Goal: Go to known website: Go to known website

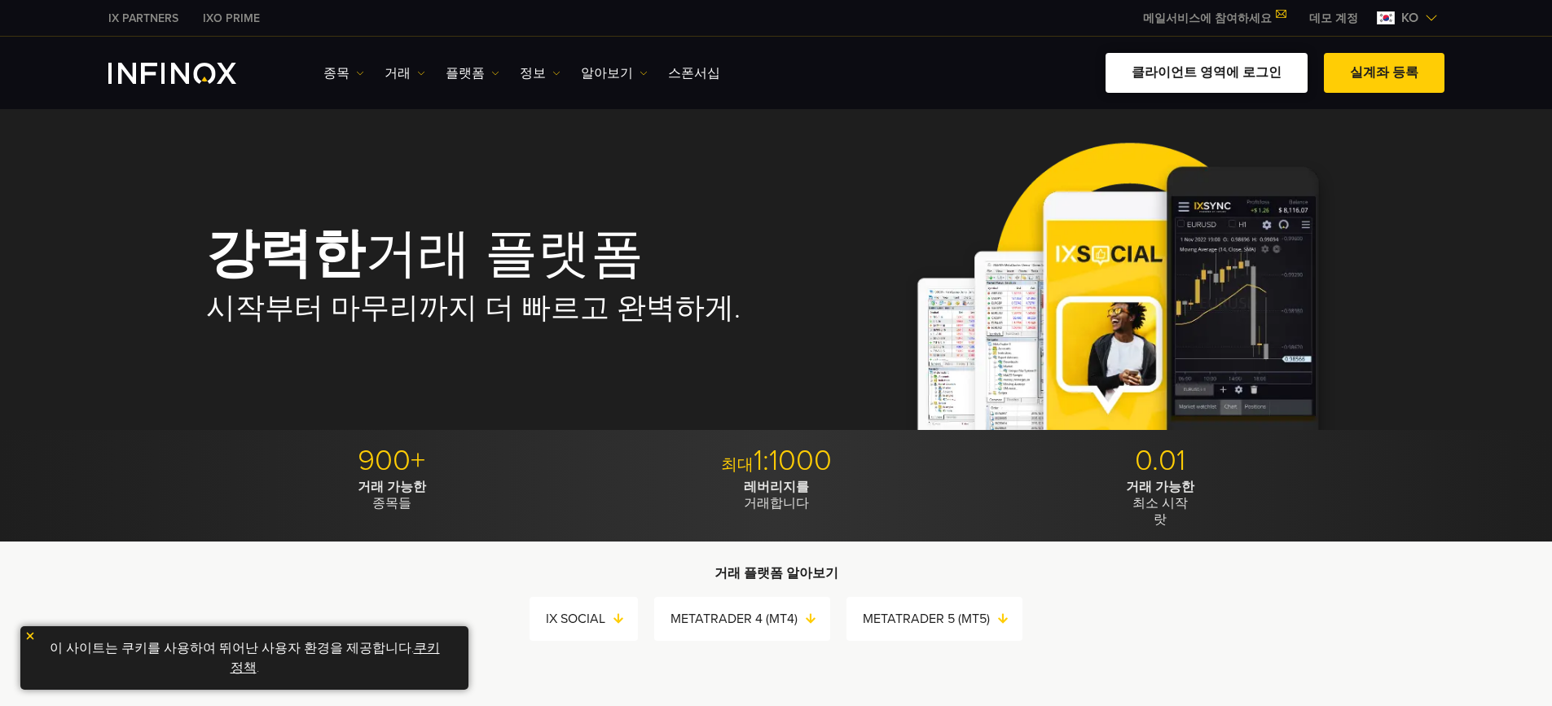
click at [1215, 69] on link "클라이언트 영역에 로그인" at bounding box center [1207, 73] width 202 height 40
click at [1238, 67] on link "클라이언트 영역에 로그인" at bounding box center [1207, 73] width 202 height 40
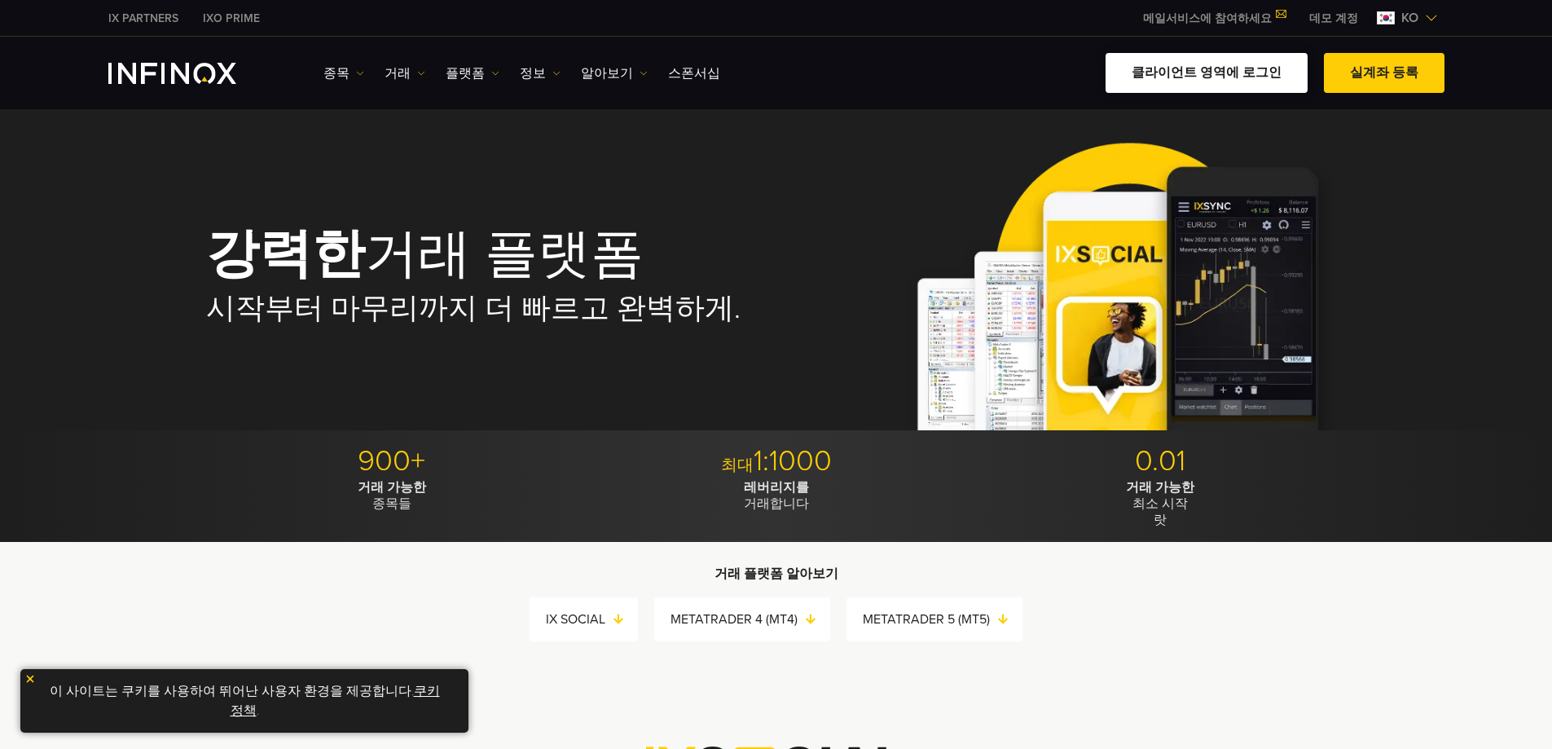
click at [1248, 65] on link "클라이언트 영역에 로그인" at bounding box center [1207, 73] width 202 height 40
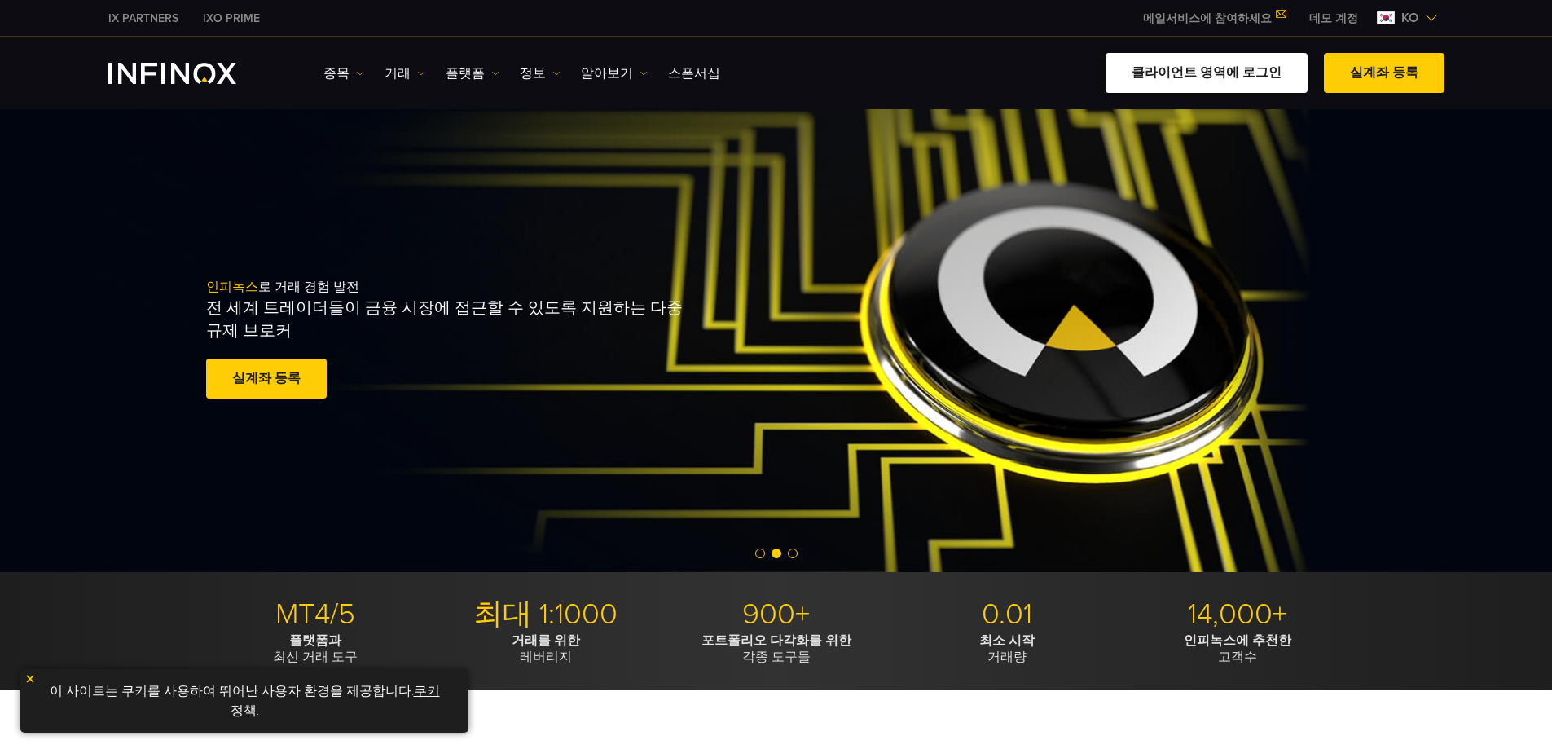
click at [1211, 78] on link "클라이언트 영역에 로그인" at bounding box center [1207, 73] width 202 height 40
